Goal: Task Accomplishment & Management: Use online tool/utility

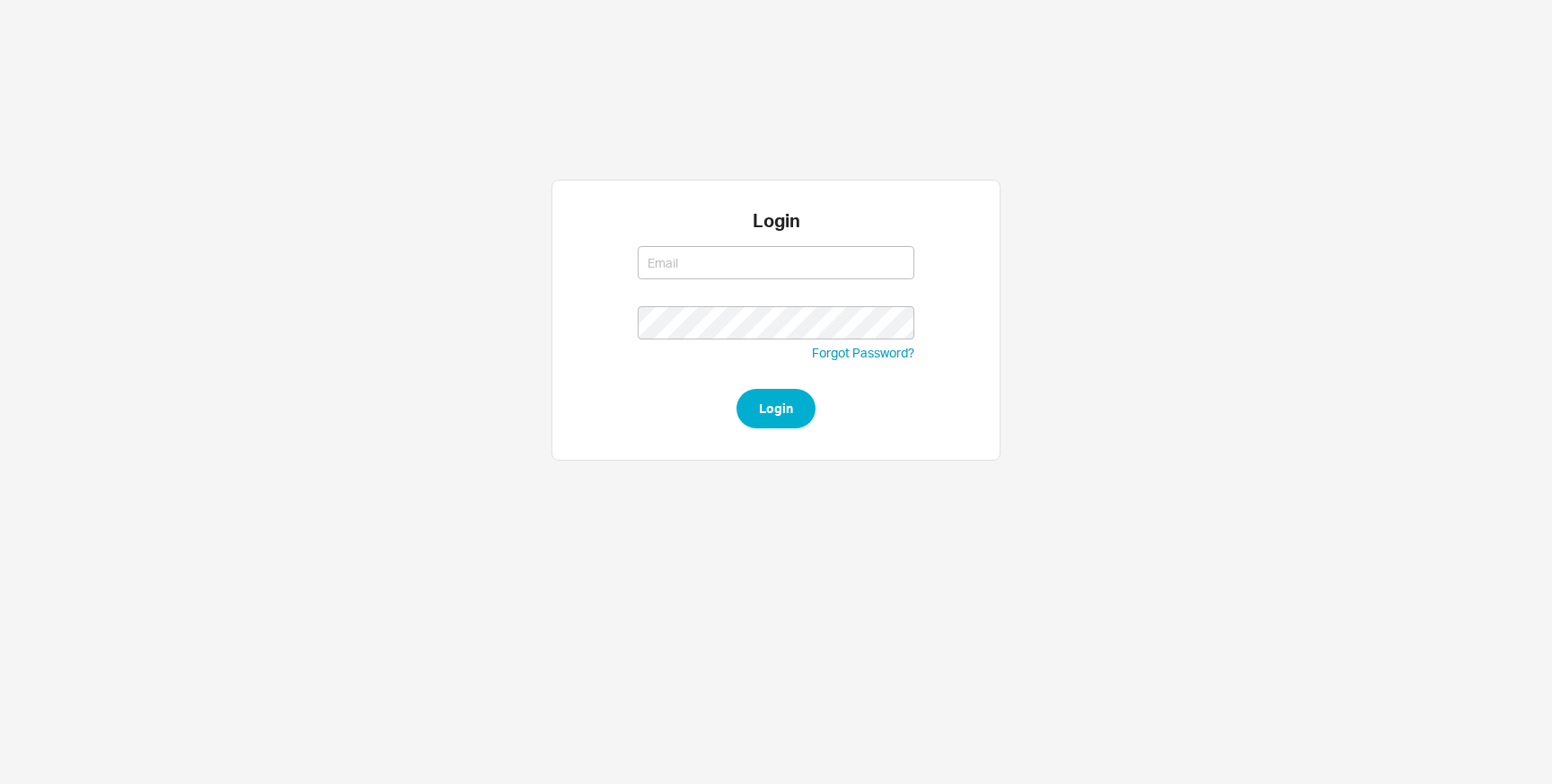
type input "[EMAIL_ADDRESS][DOMAIN_NAME]"
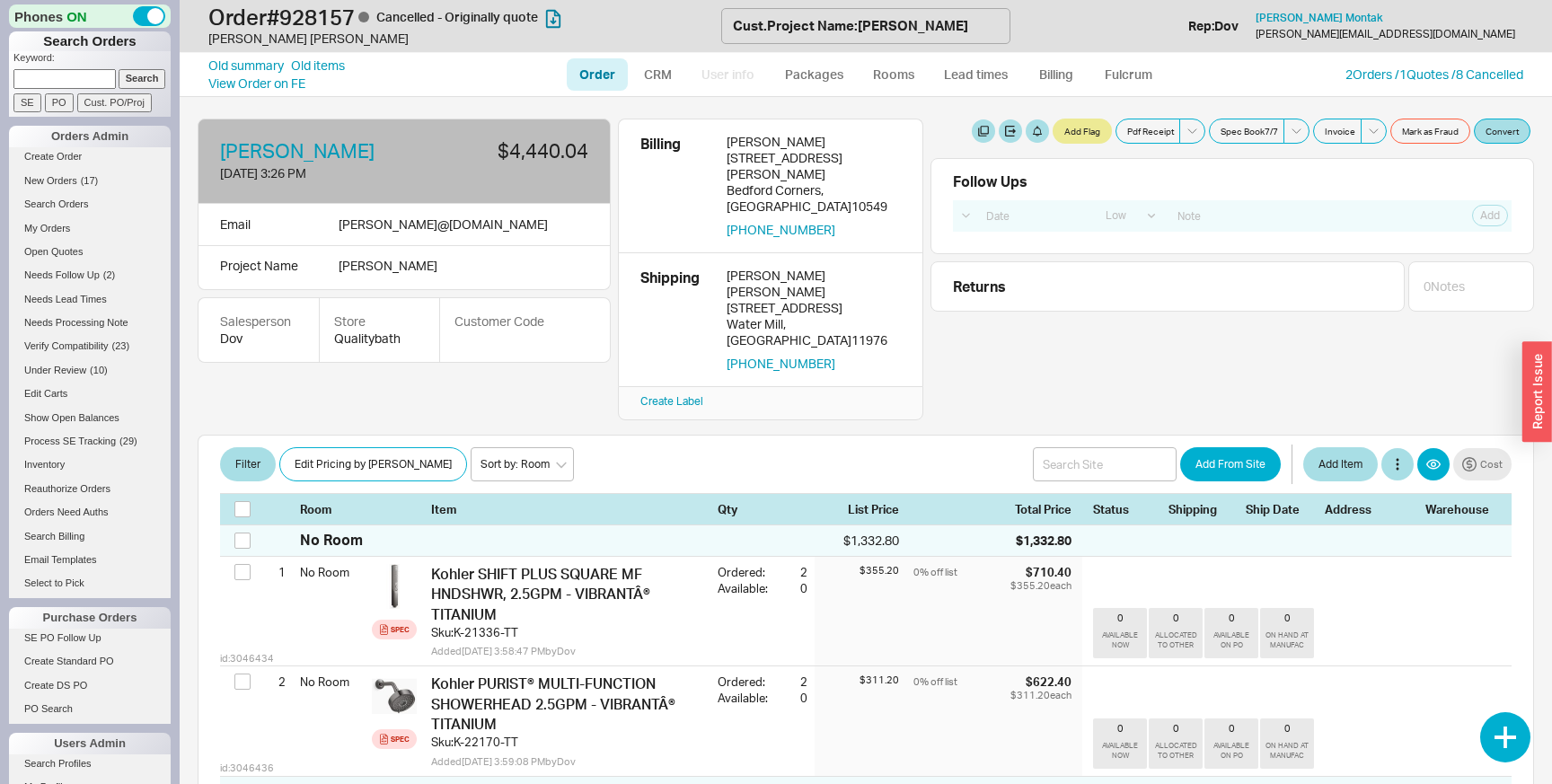
select select "LOW"
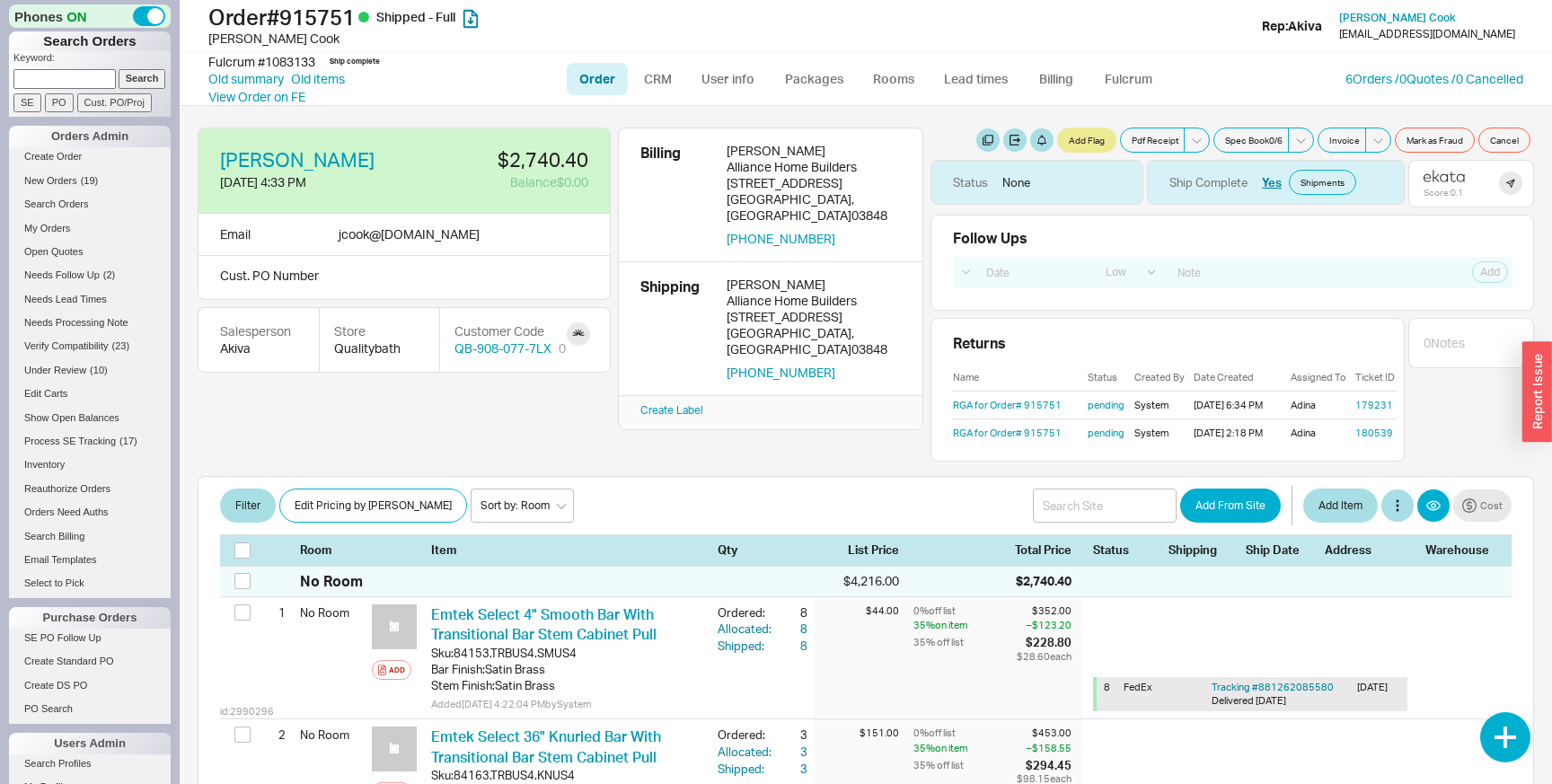
select select "LOW"
click at [1369, 408] on link "179231" at bounding box center [1374, 405] width 37 height 13
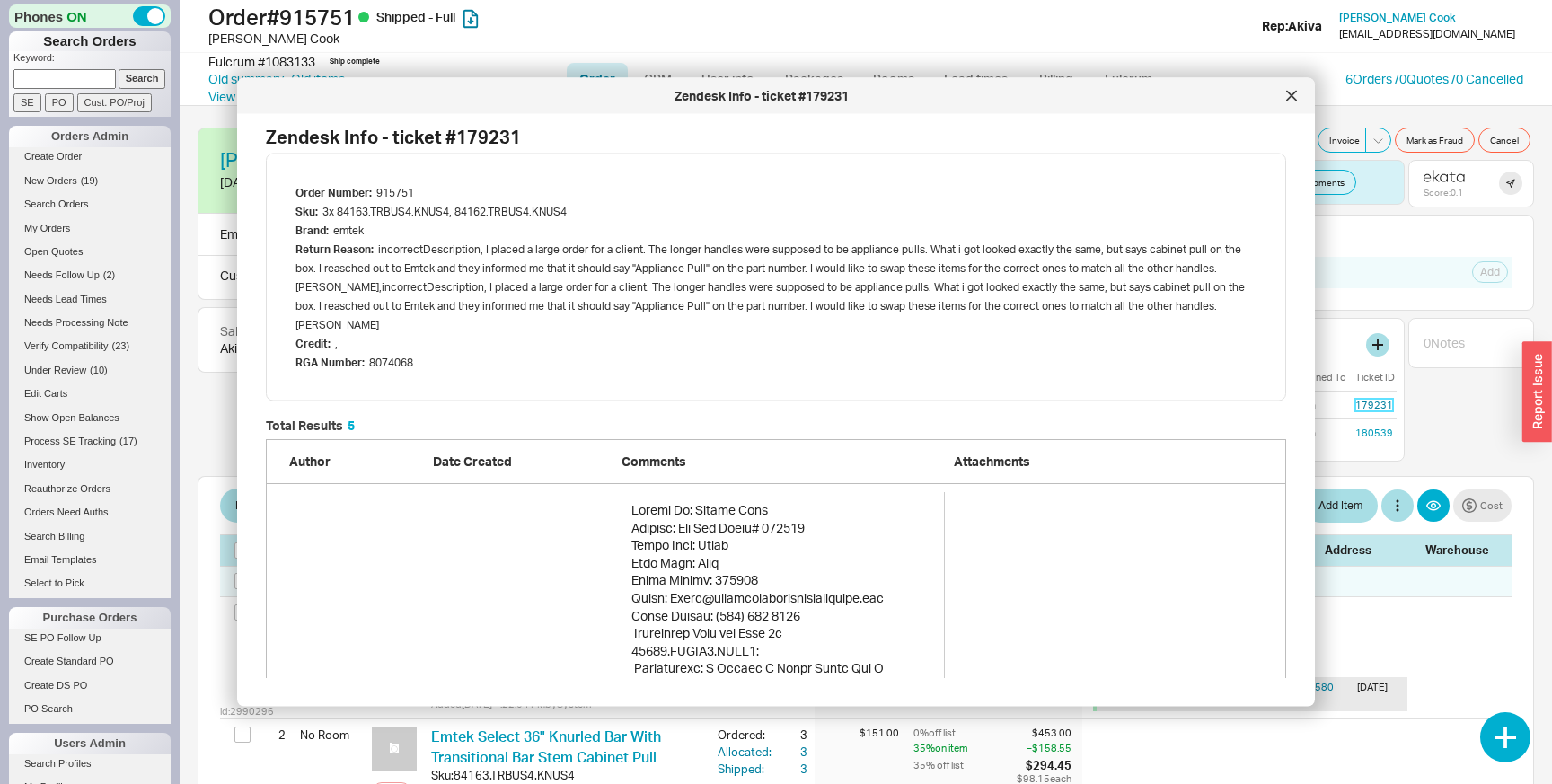
scroll to position [1984, 1020]
click at [490, 134] on h2 "Zendesk Info - ticket # 179231" at bounding box center [776, 138] width 1020 height 18
copy h2 "179231"
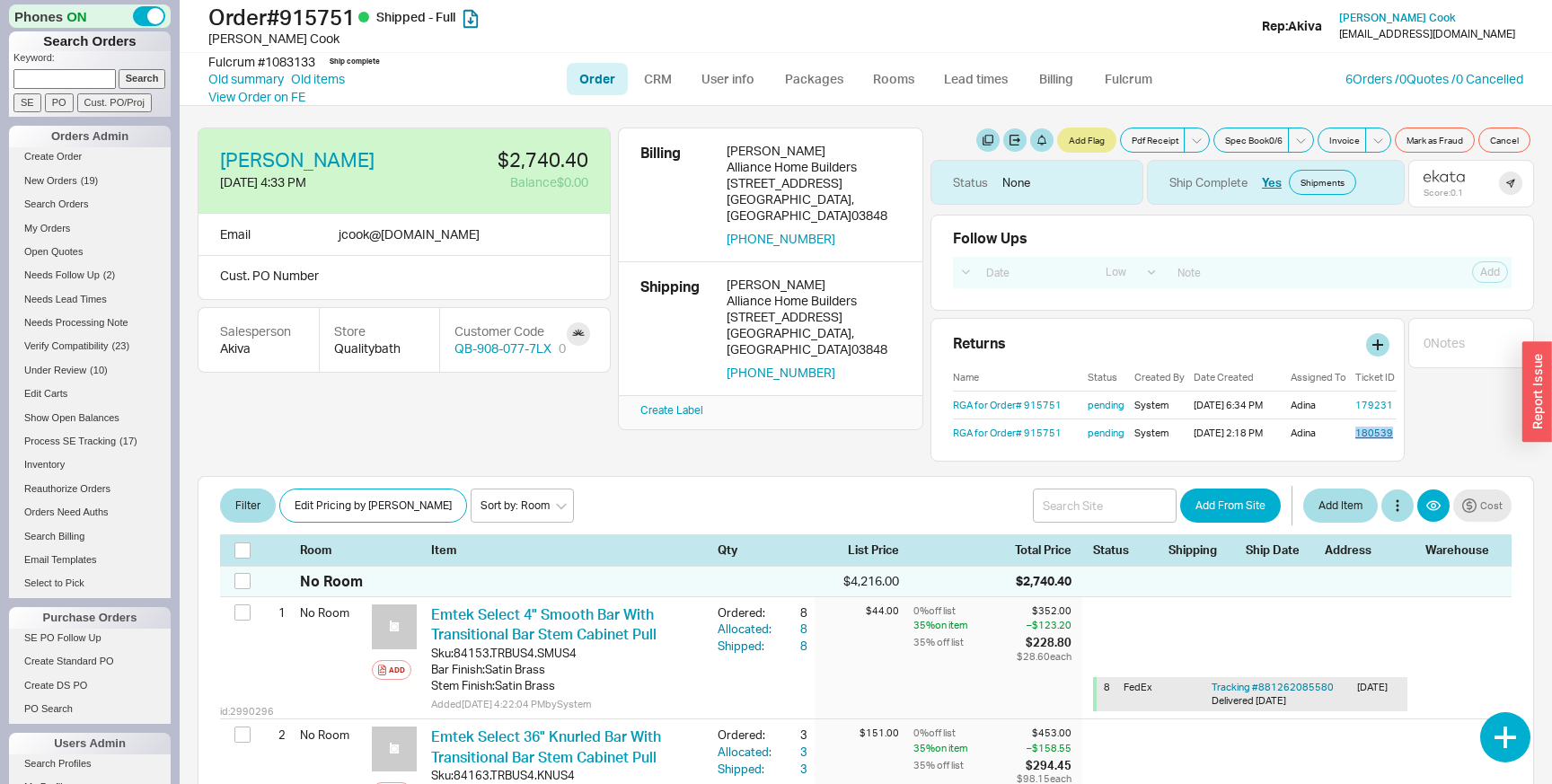
drag, startPoint x: 1395, startPoint y: 432, endPoint x: 1354, endPoint y: 432, distance: 41.0
click at [1355, 432] on div "180539" at bounding box center [1376, 432] width 41 height 13
copy link "180539"
